Goal: Find specific page/section: Find specific page/section

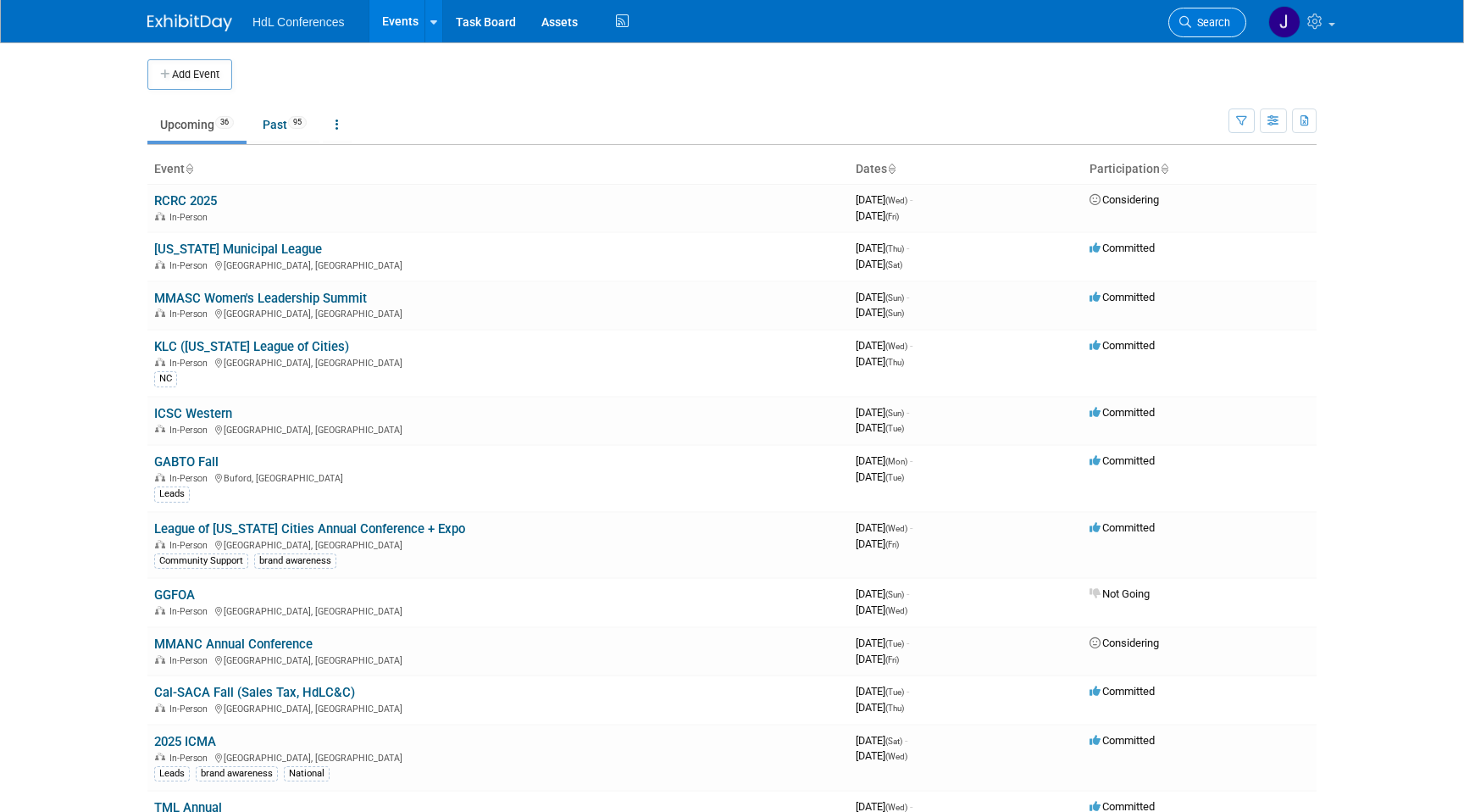
click at [1220, 11] on link "Search" at bounding box center [1208, 23] width 78 height 30
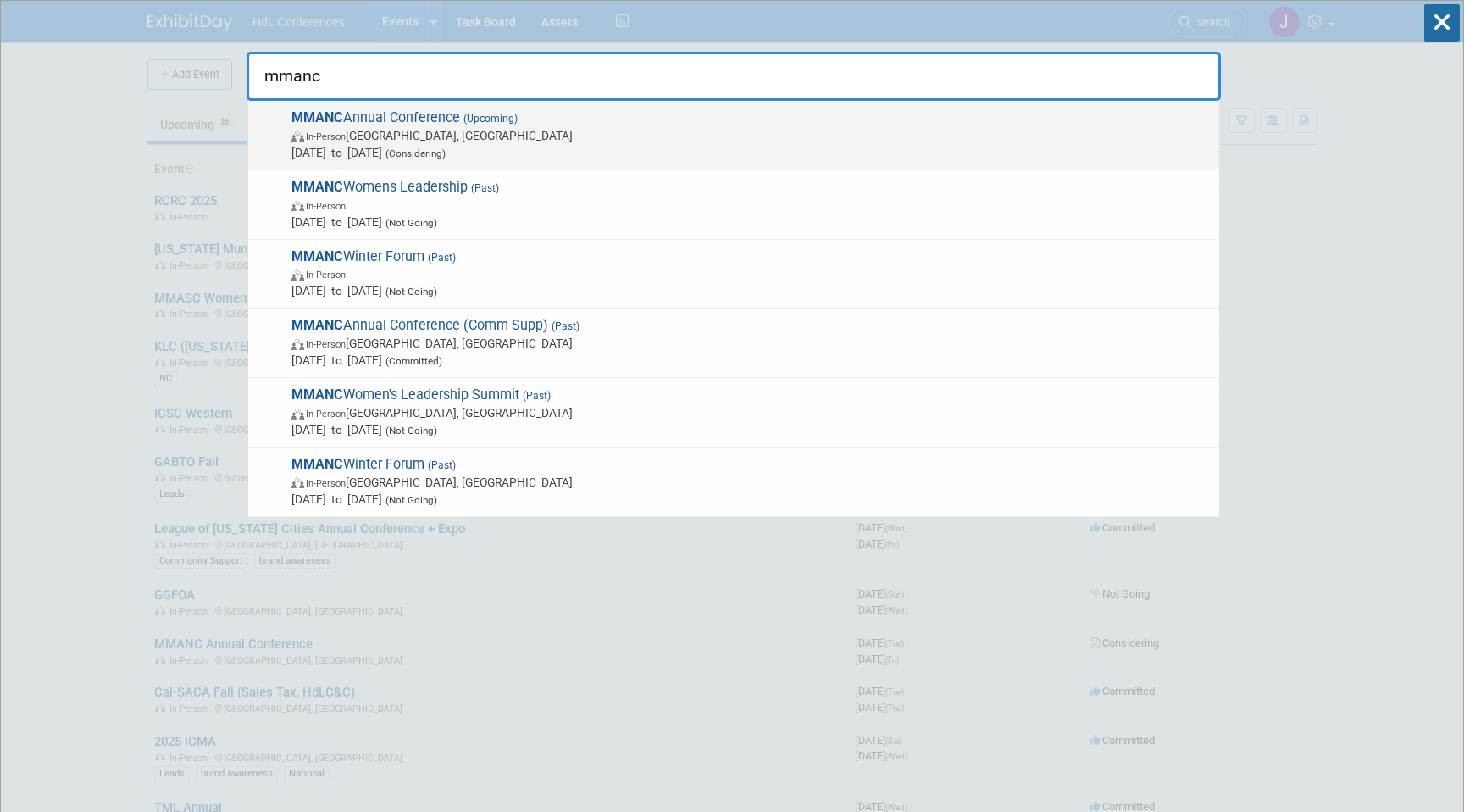
type input "mmanc"
click at [361, 126] on span "MMANC Annual Conference (Upcoming) In-Person [GEOGRAPHIC_DATA], [GEOGRAPHIC_DAT…" at bounding box center [748, 135] width 924 height 52
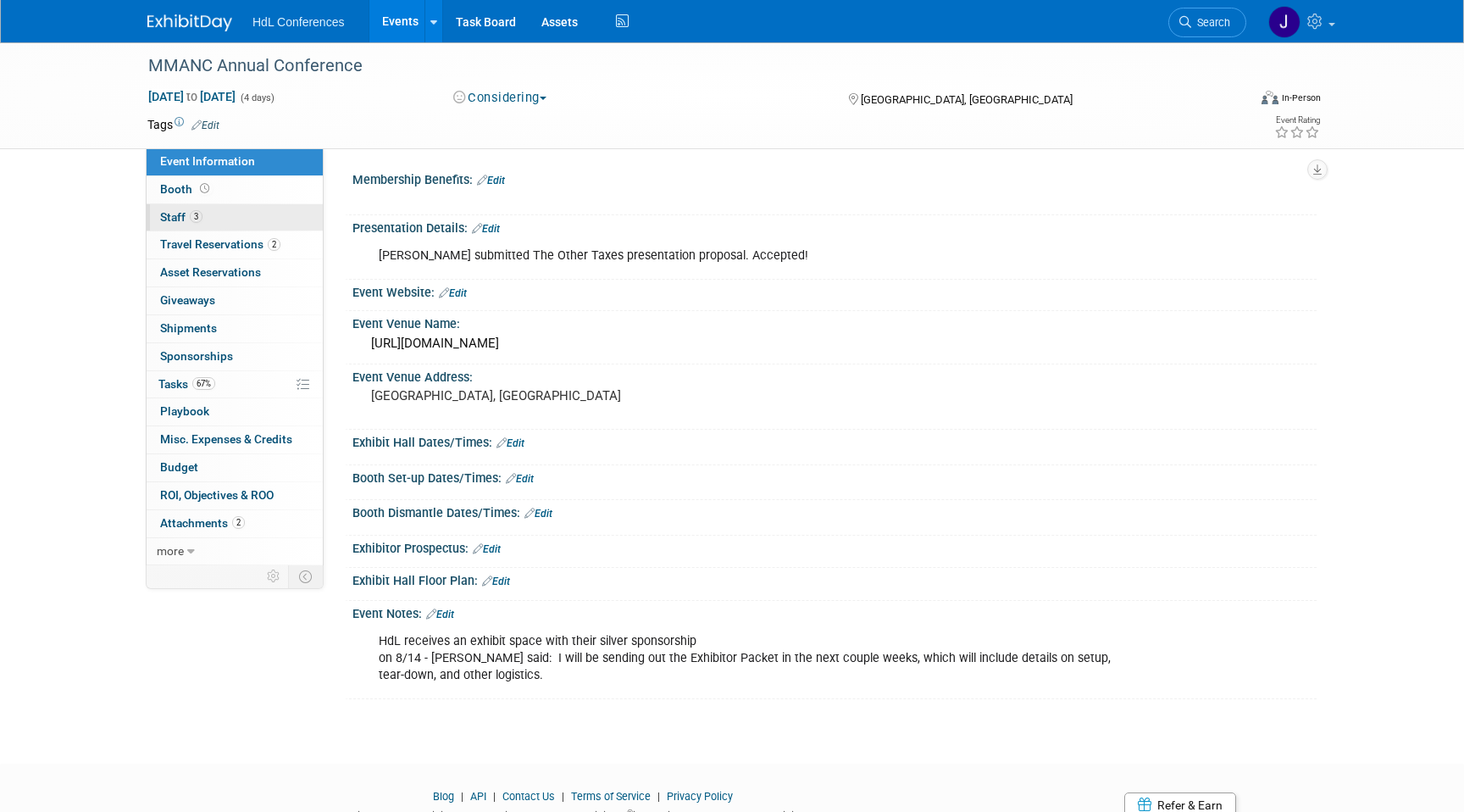
click at [245, 220] on link "3 Staff 3" at bounding box center [234, 217] width 176 height 27
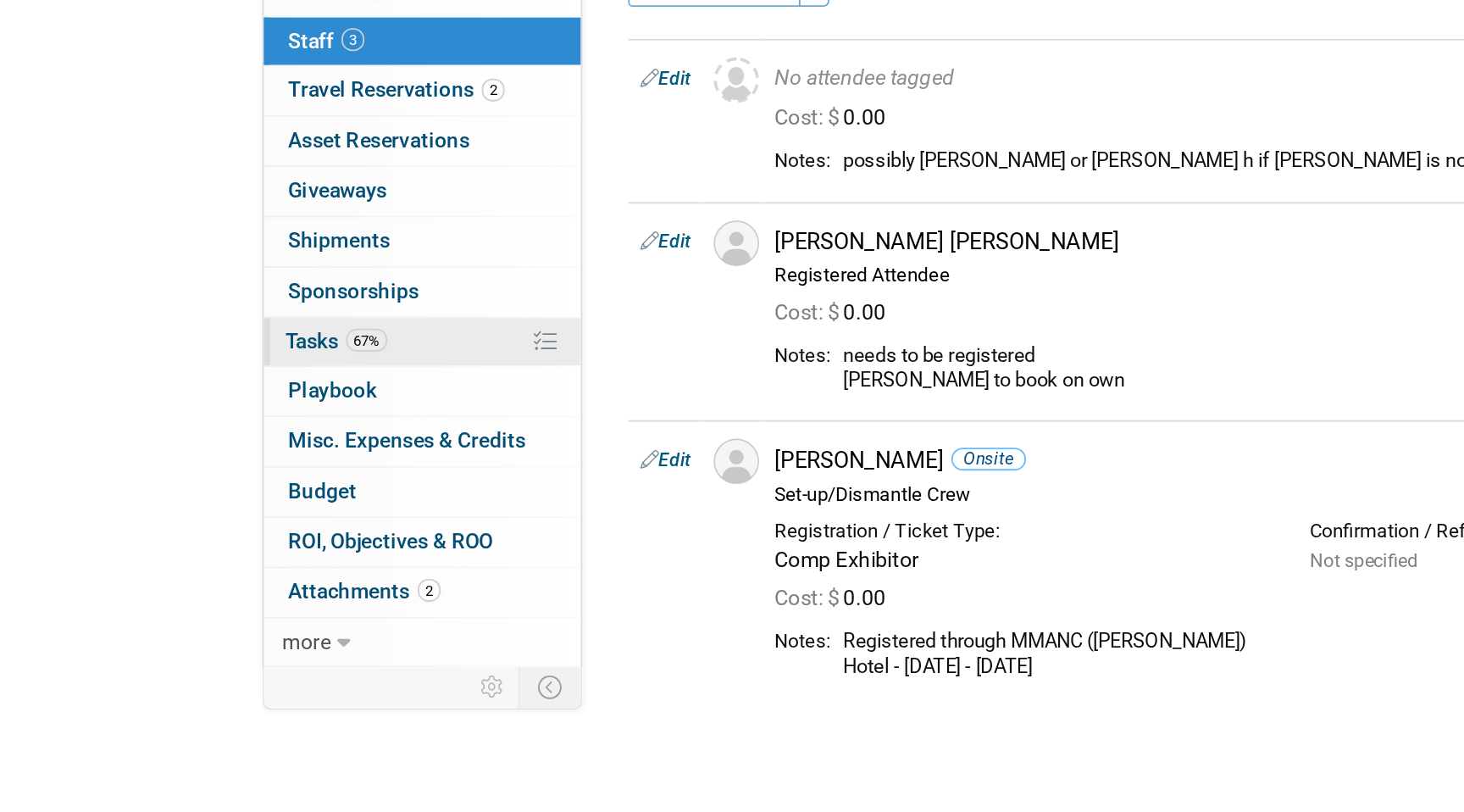
click at [216, 383] on span "67%" at bounding box center [204, 383] width 23 height 13
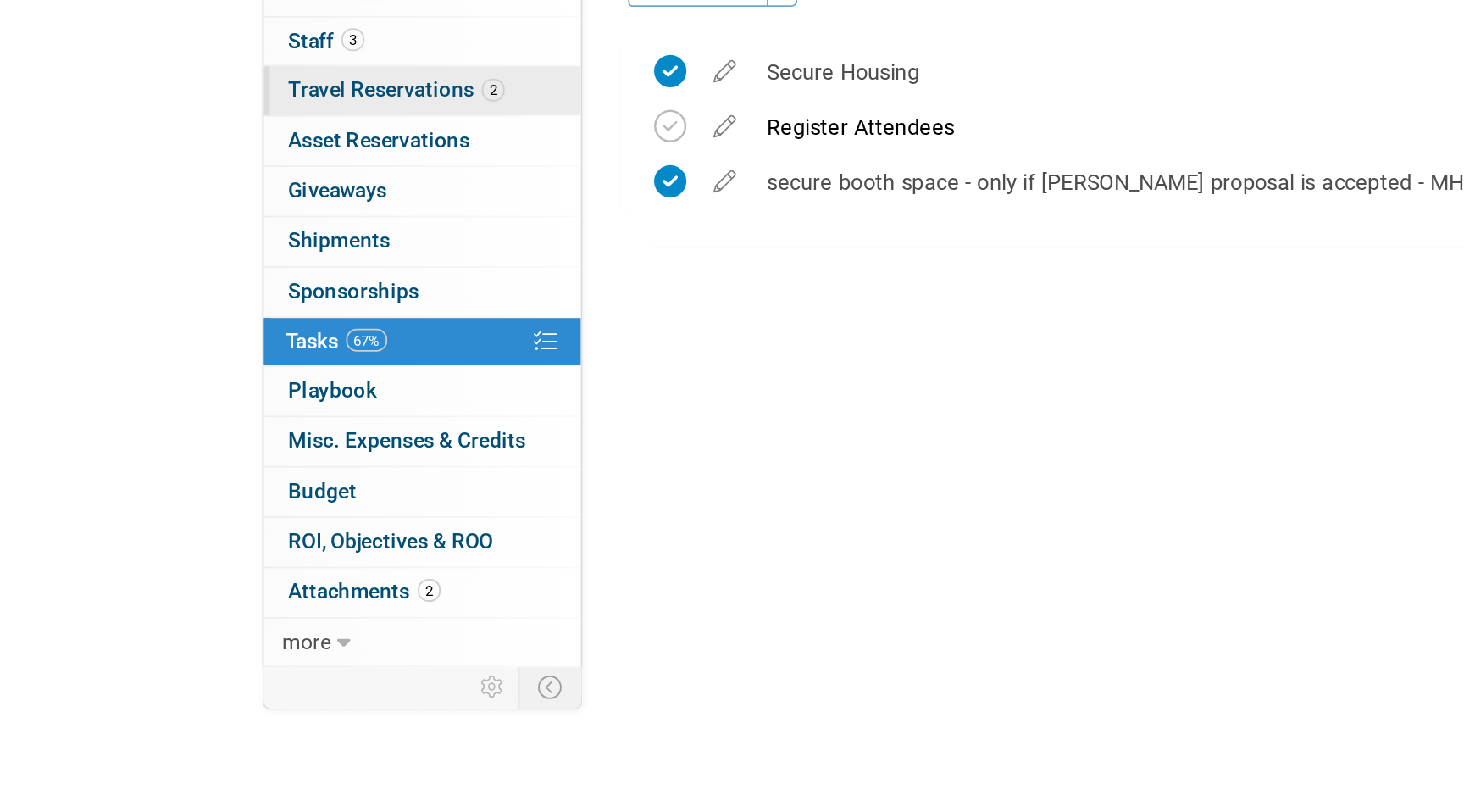
click at [257, 248] on span "Travel Reservations 2" at bounding box center [220, 244] width 120 height 14
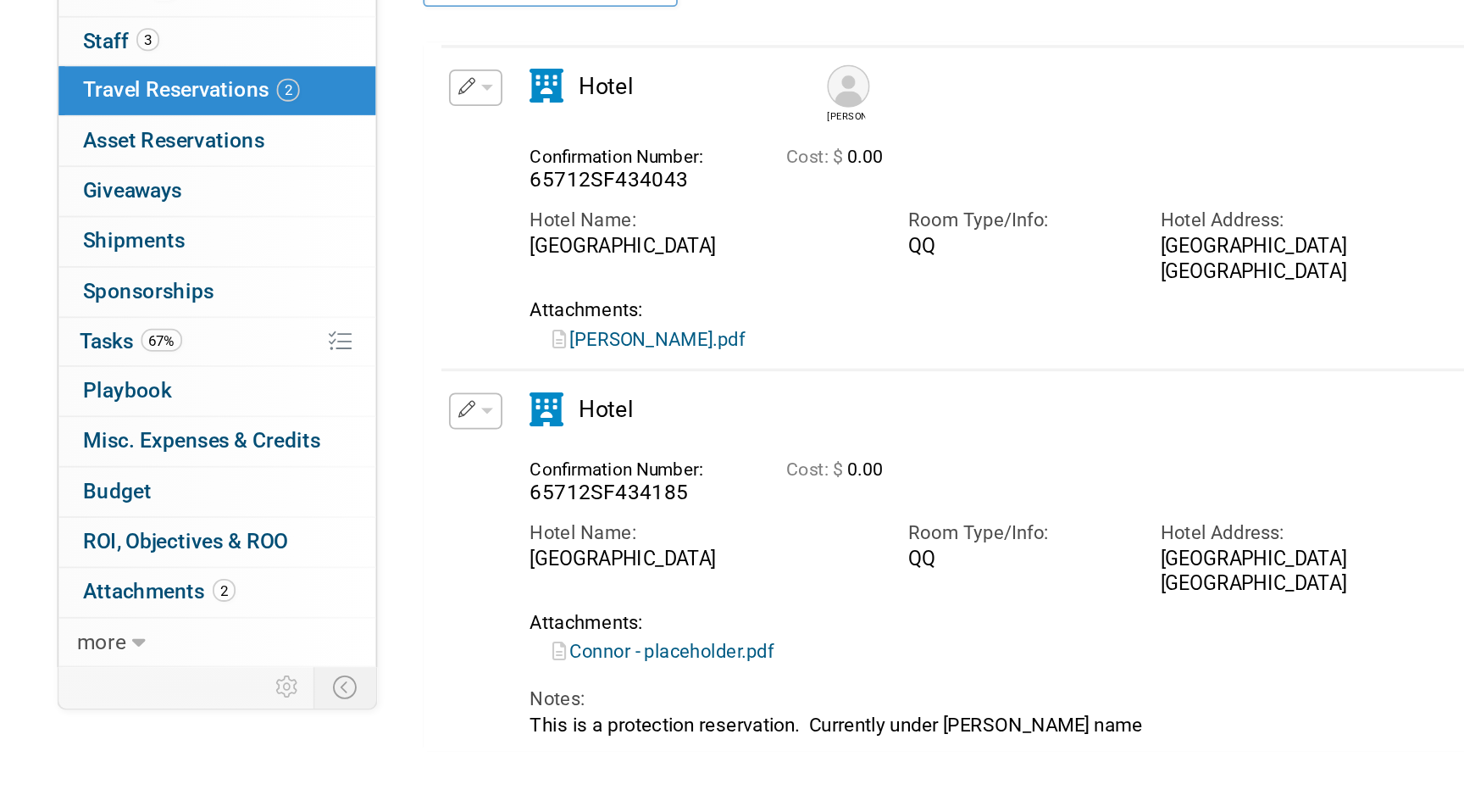
click at [505, 560] on link "Connor - placeholder.pdf" at bounding box center [483, 557] width 123 height 12
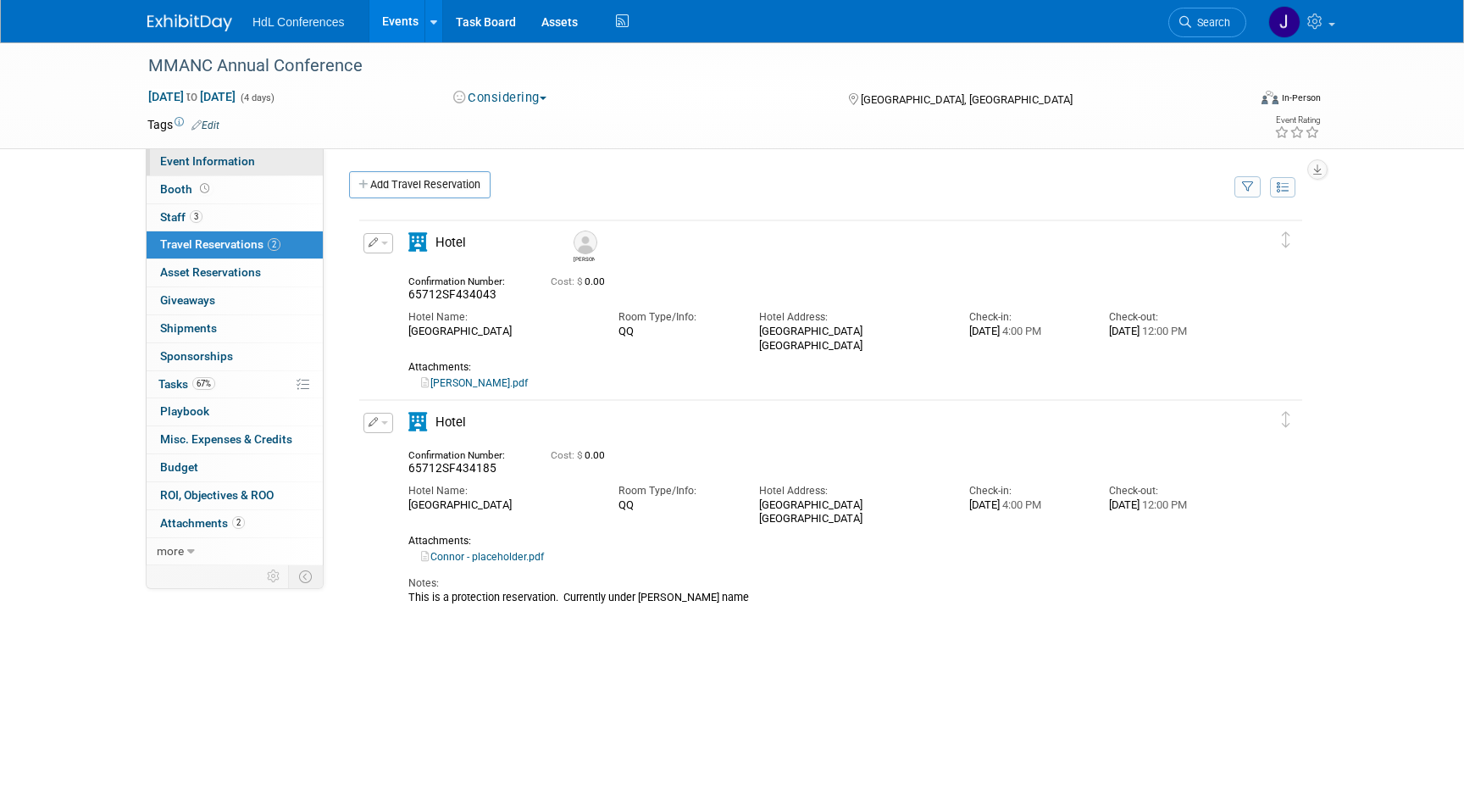
click at [216, 169] on link "Event Information" at bounding box center [234, 161] width 176 height 27
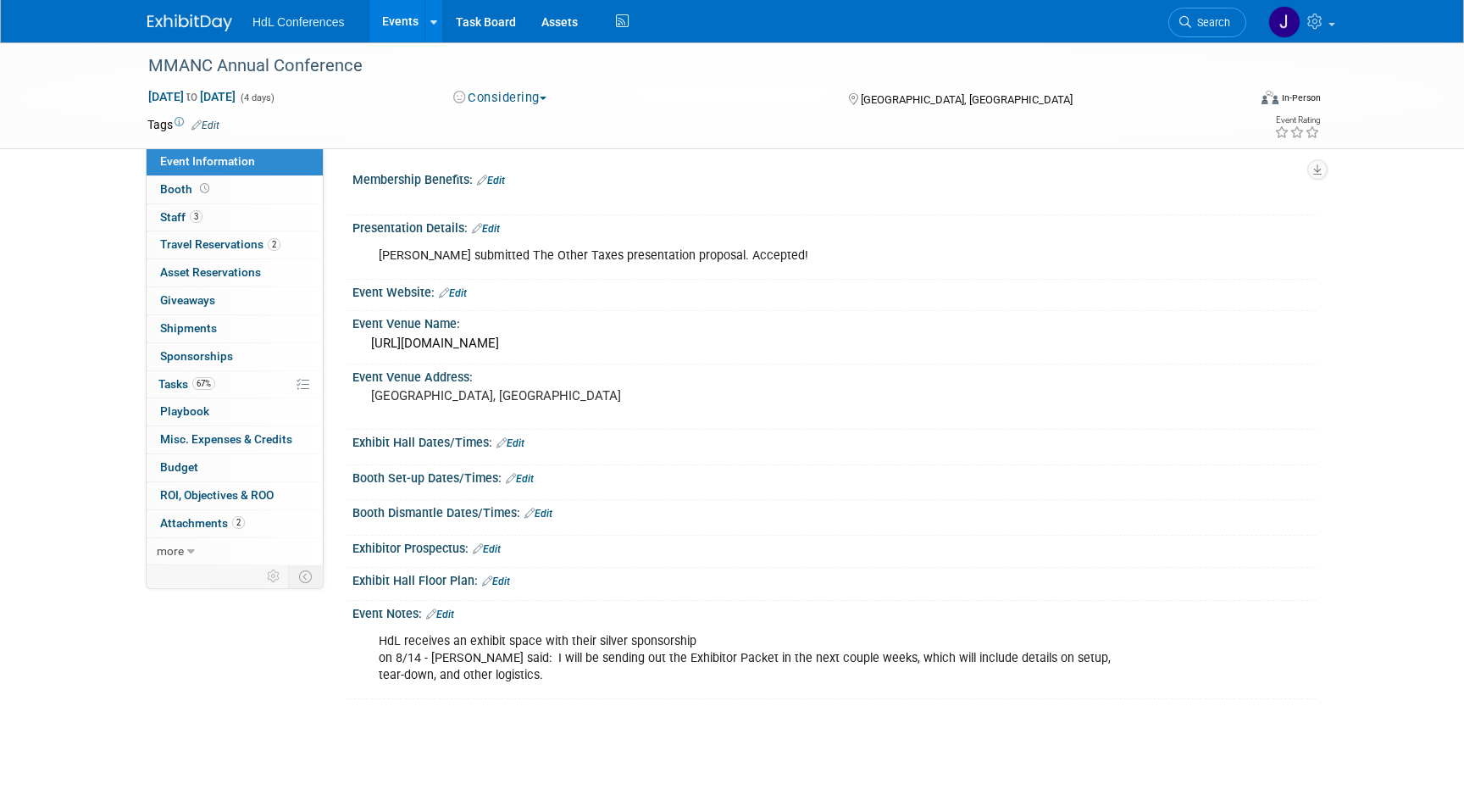
drag, startPoint x: 513, startPoint y: 604, endPoint x: 616, endPoint y: 728, distance: 161.2
click at [616, 726] on div "MMANC Annual Conference Oct 14, 2025 to Oct 17, 2025 (4 days) Oct 14, 2025 to O…" at bounding box center [732, 388] width 1464 height 691
click at [618, 687] on div "HdL receives an exhibit space with their silver sponsorship on 8/14 - Cassandra…" at bounding box center [748, 658] width 763 height 68
click at [206, 216] on link "3 Staff 3" at bounding box center [234, 217] width 176 height 27
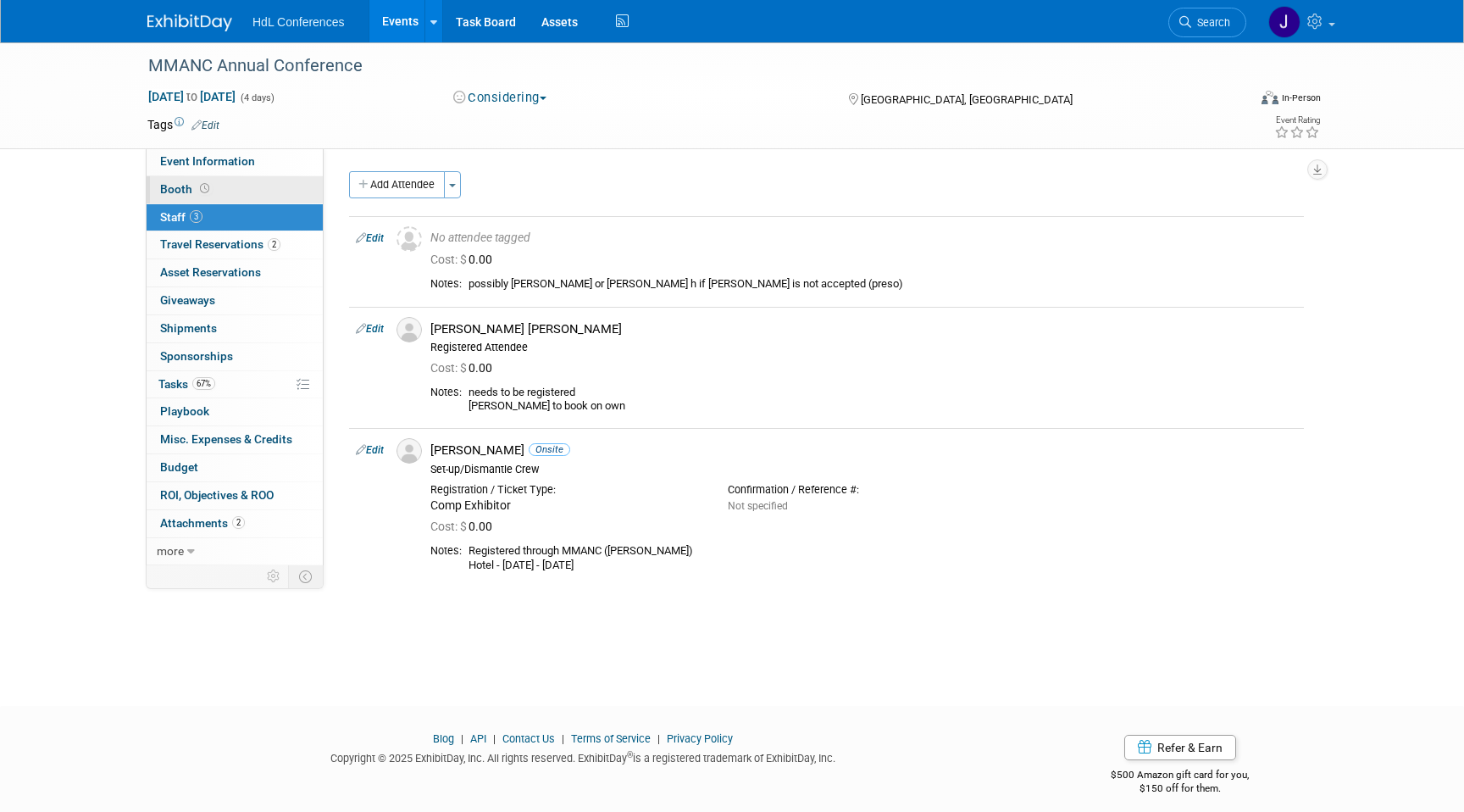
click at [242, 194] on link "Booth" at bounding box center [234, 189] width 176 height 27
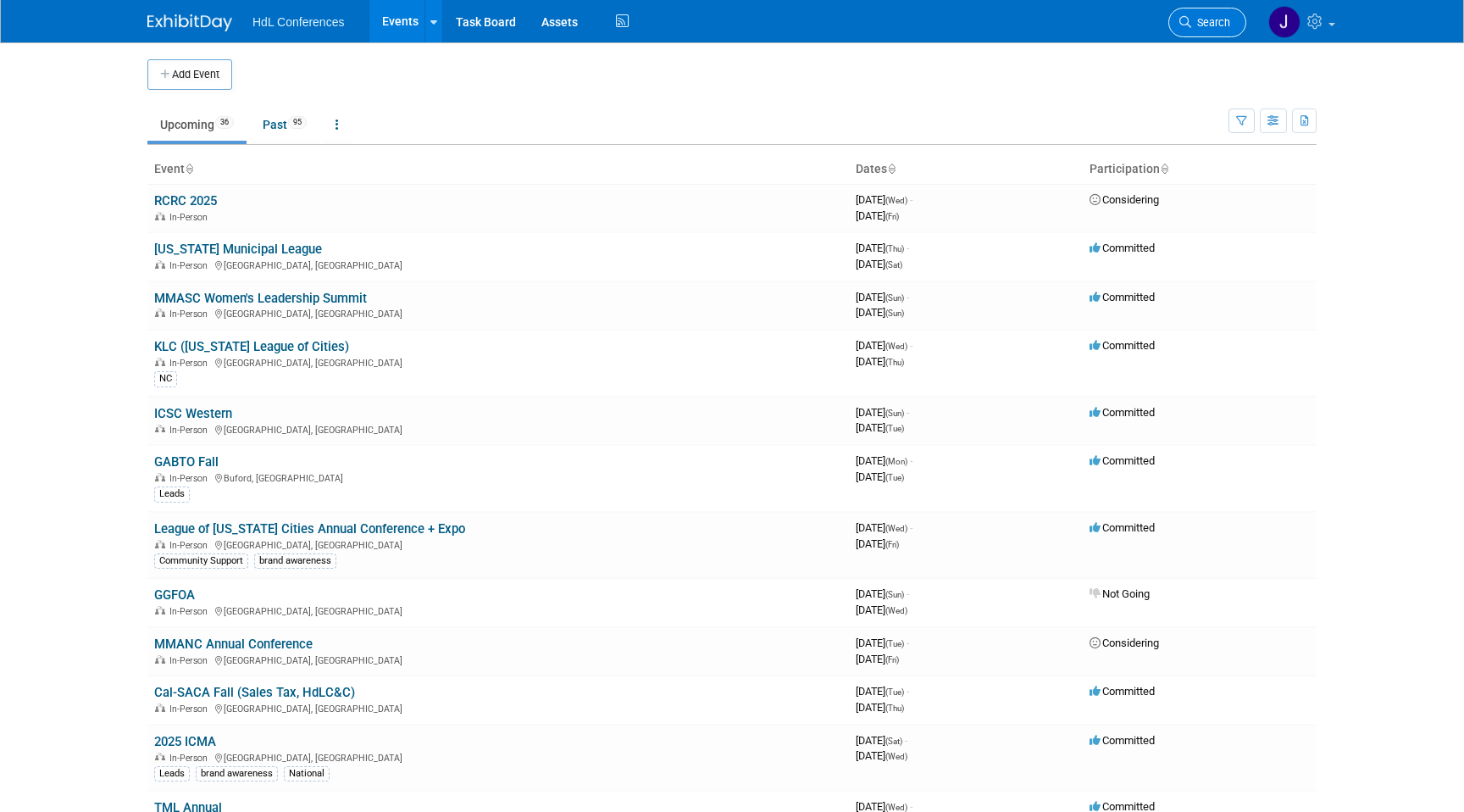
click at [1220, 18] on span "Search" at bounding box center [1211, 22] width 39 height 13
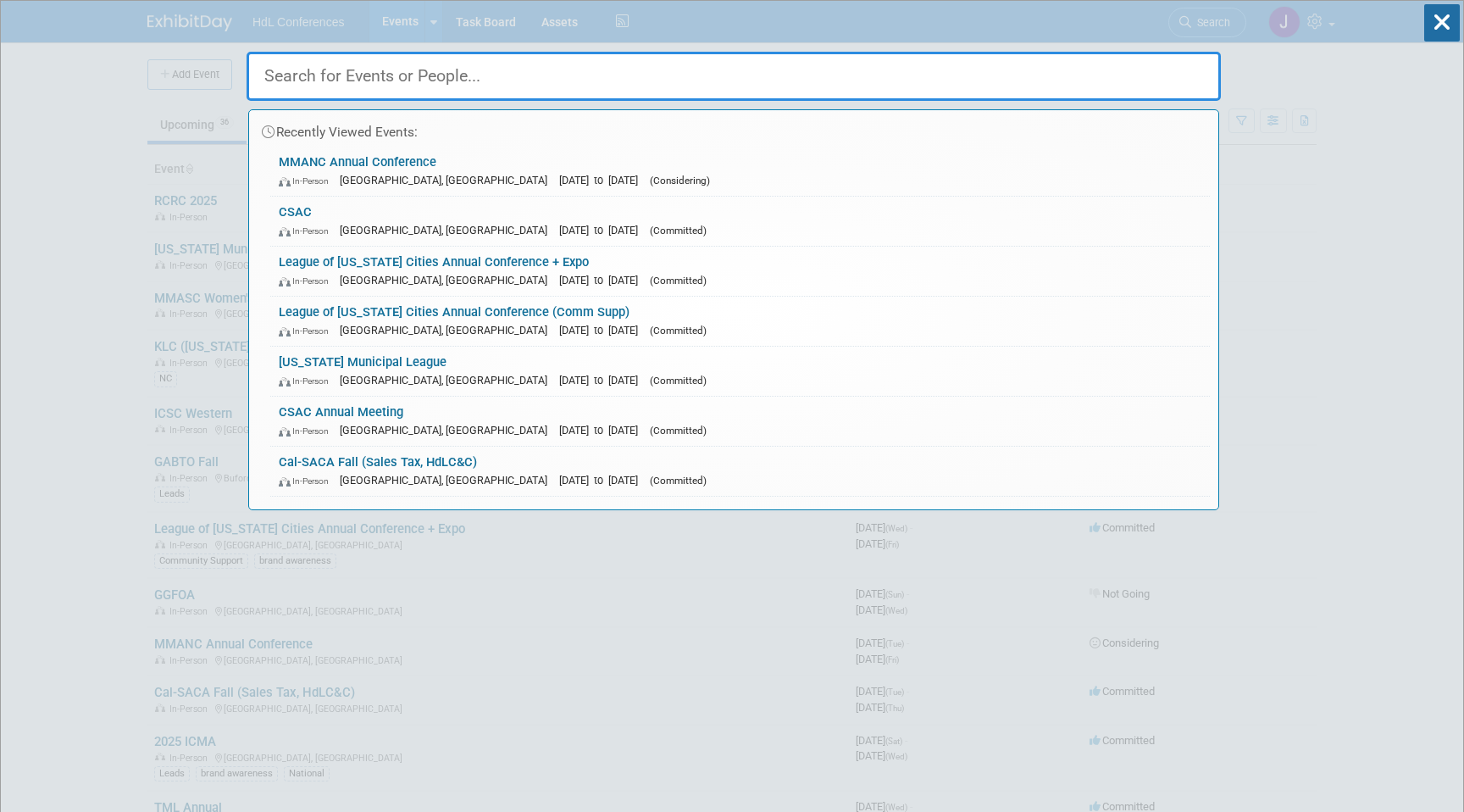
type input "e"
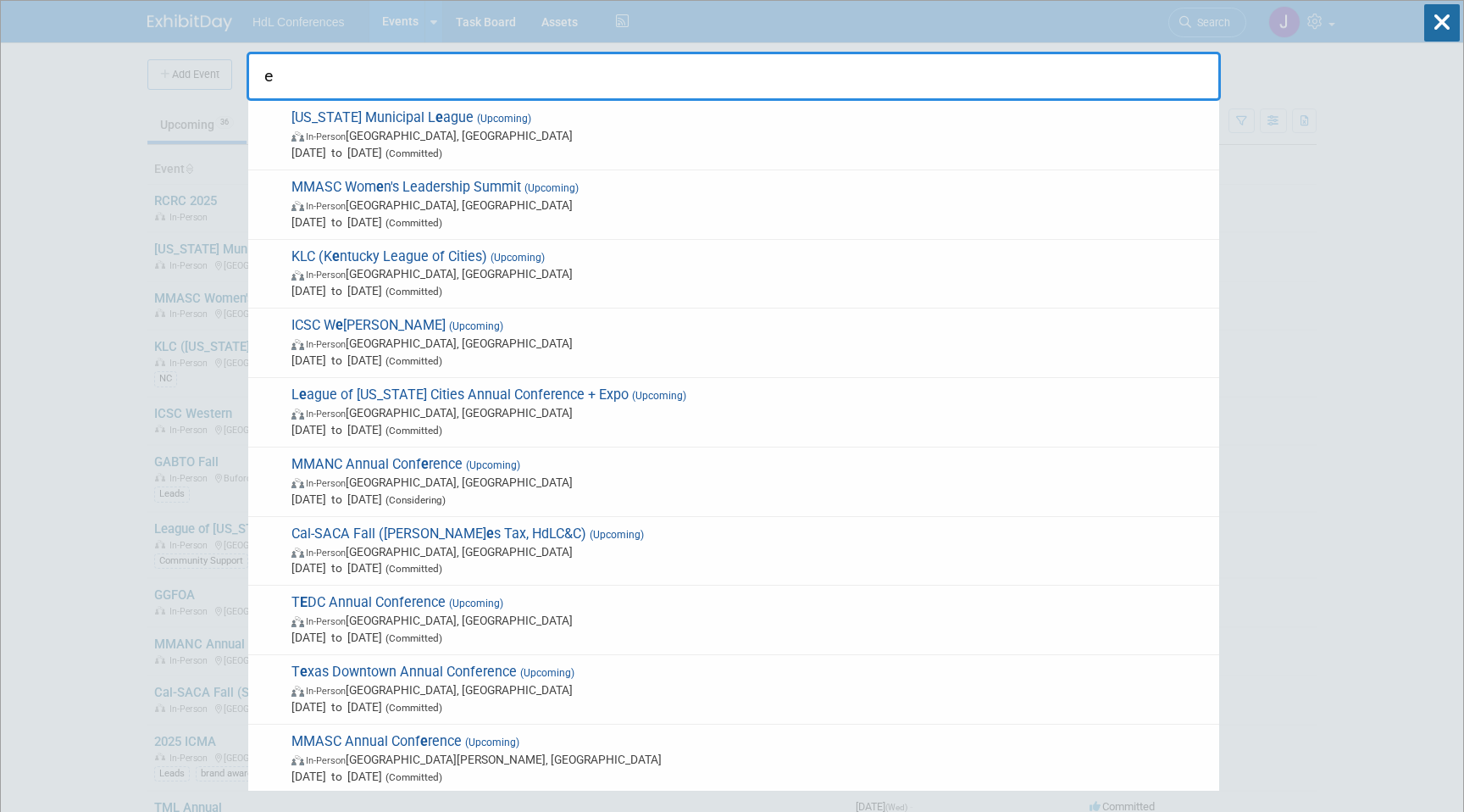
click at [481, 54] on input "e" at bounding box center [733, 76] width 974 height 49
click at [481, 73] on input "e" at bounding box center [733, 76] width 974 height 49
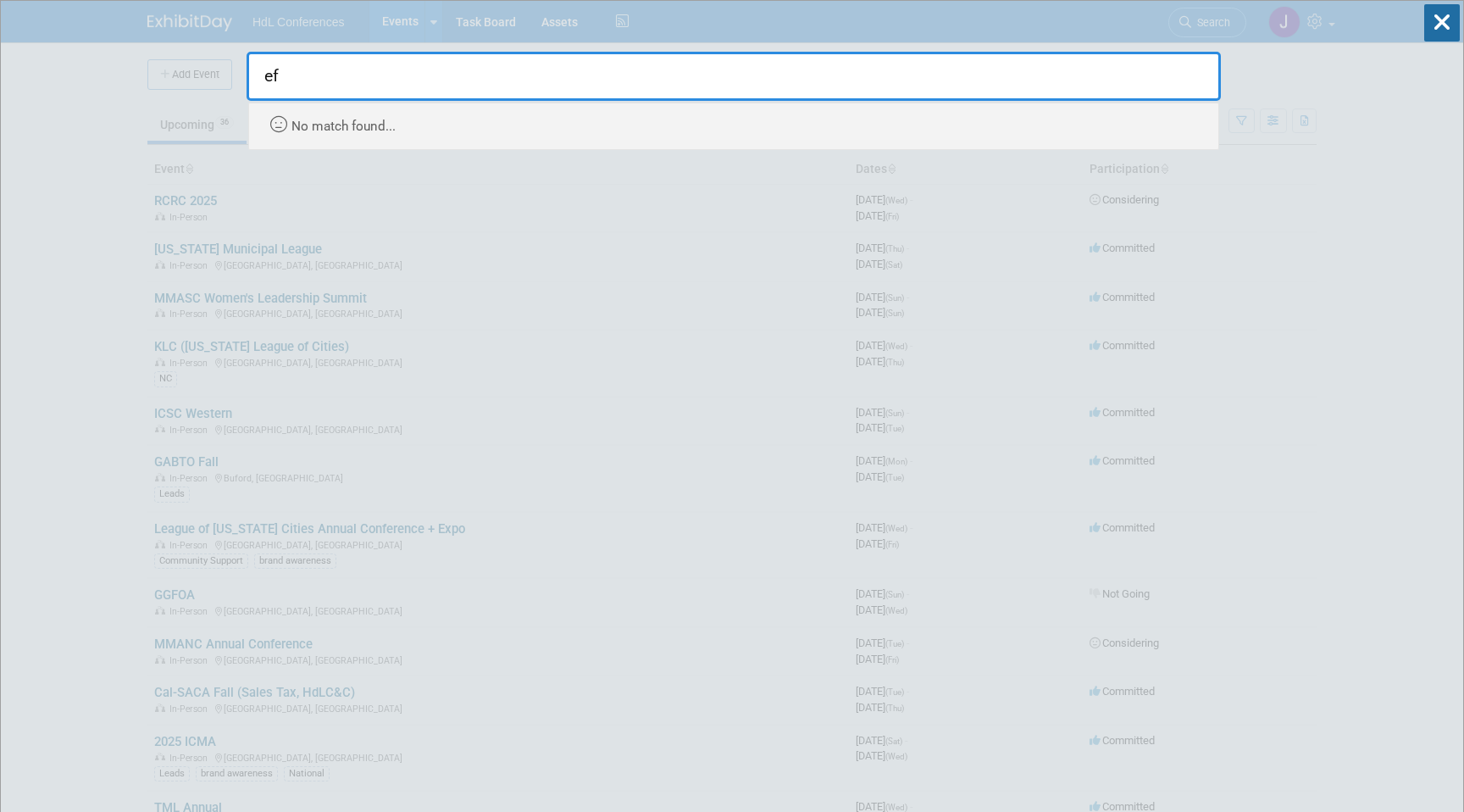
type input "e"
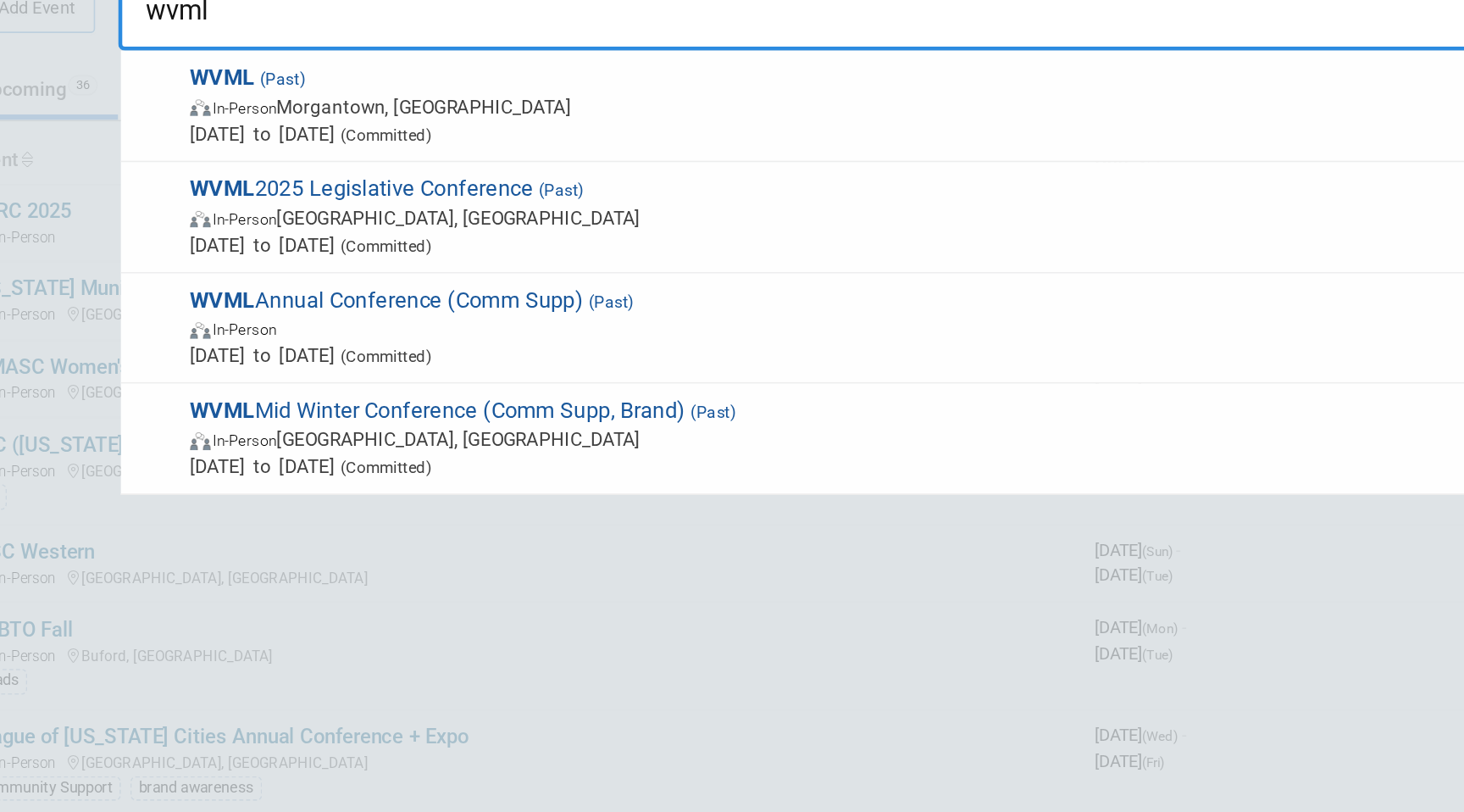
type input "wvml"
